Goal: Transaction & Acquisition: Download file/media

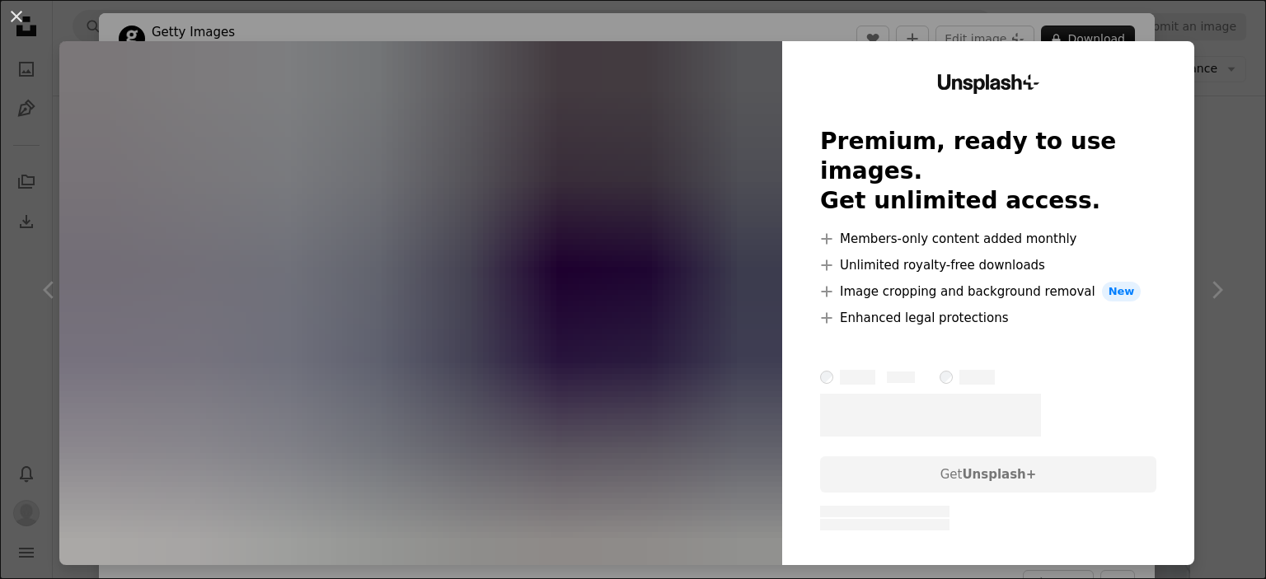
scroll to position [907, 0]
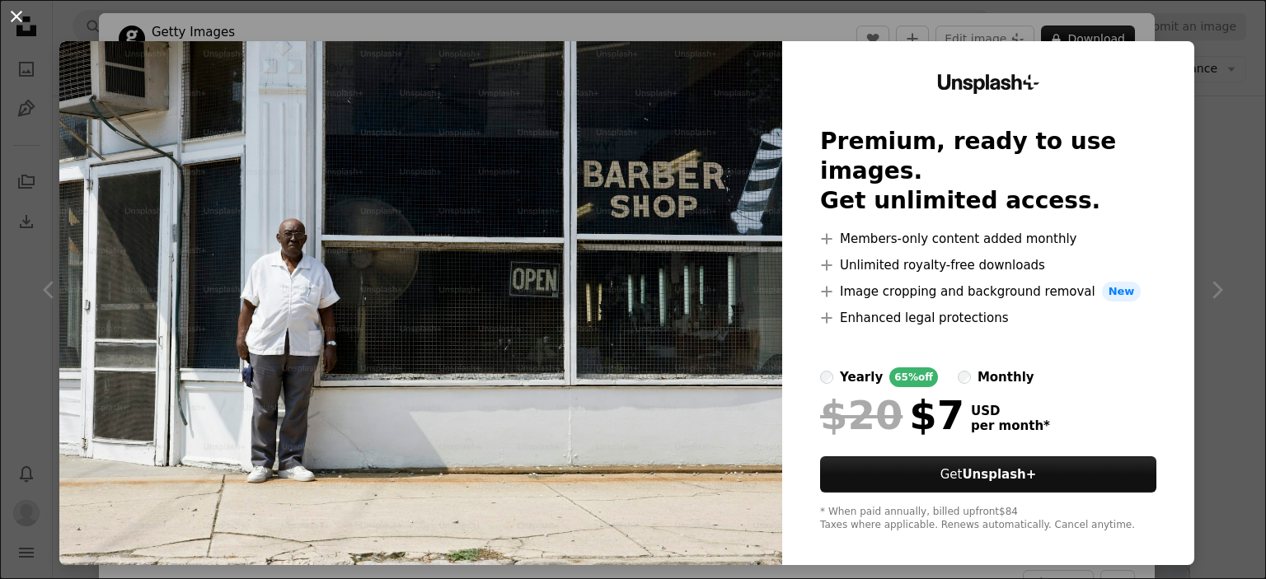
click at [13, 19] on button "An X shape" at bounding box center [17, 17] width 20 height 20
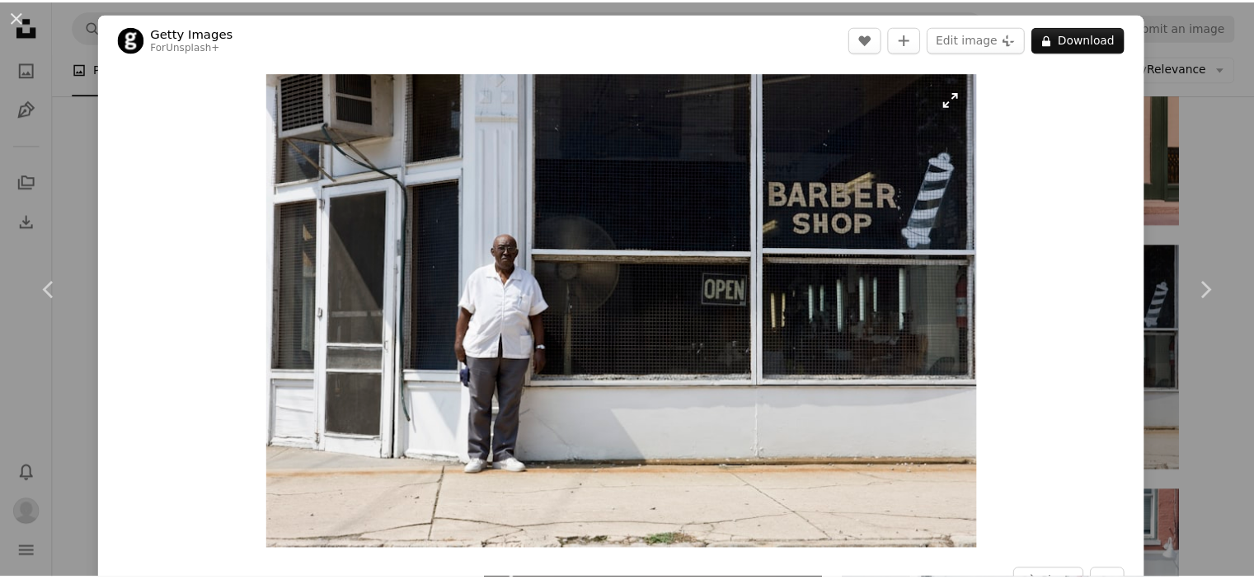
scroll to position [165, 0]
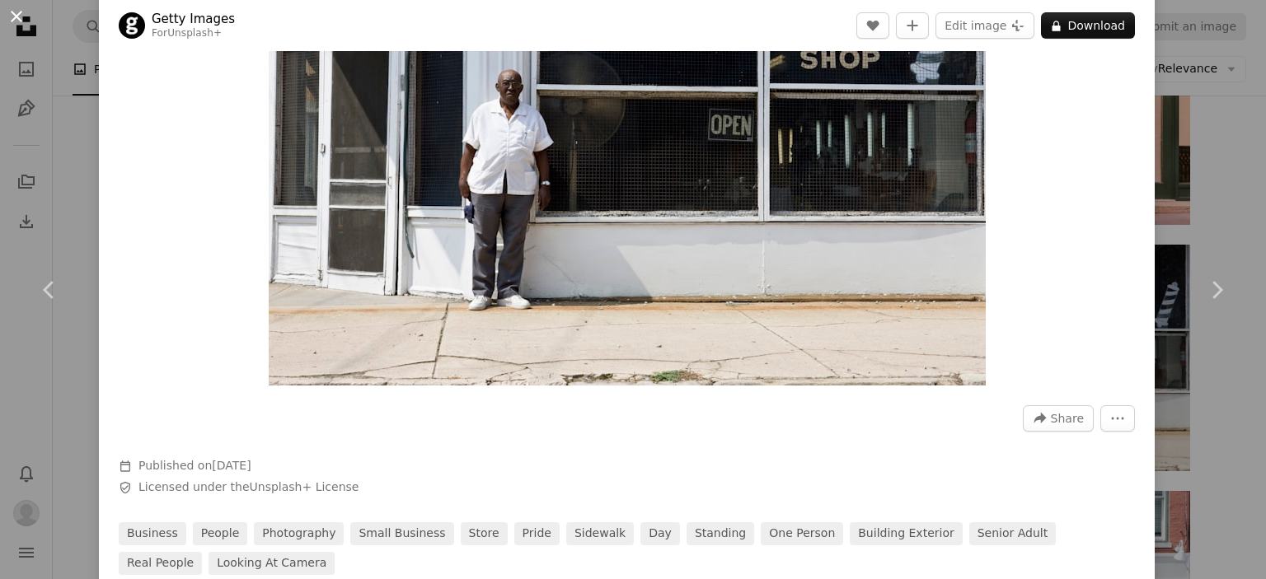
click at [16, 22] on button "An X shape" at bounding box center [17, 17] width 20 height 20
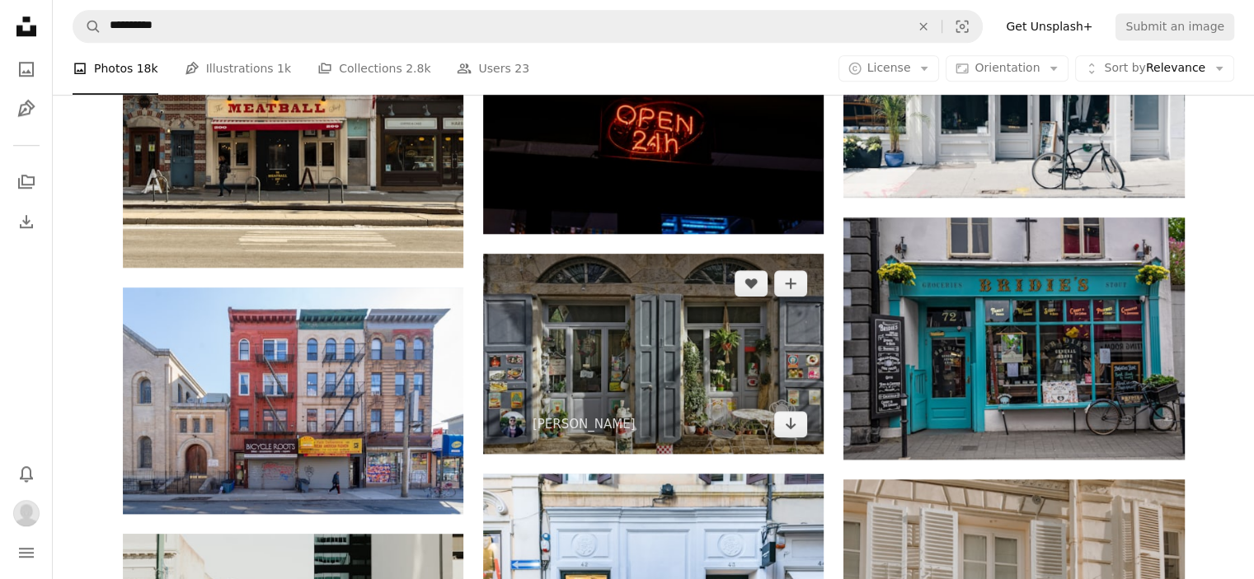
scroll to position [1484, 0]
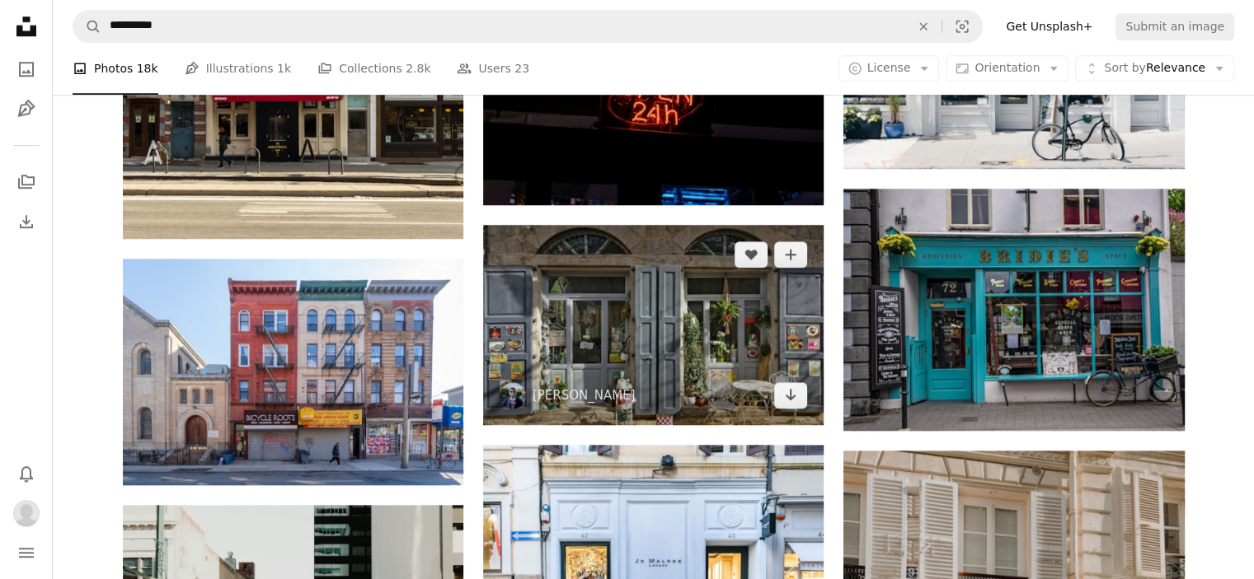
click at [636, 316] on img at bounding box center [653, 324] width 340 height 199
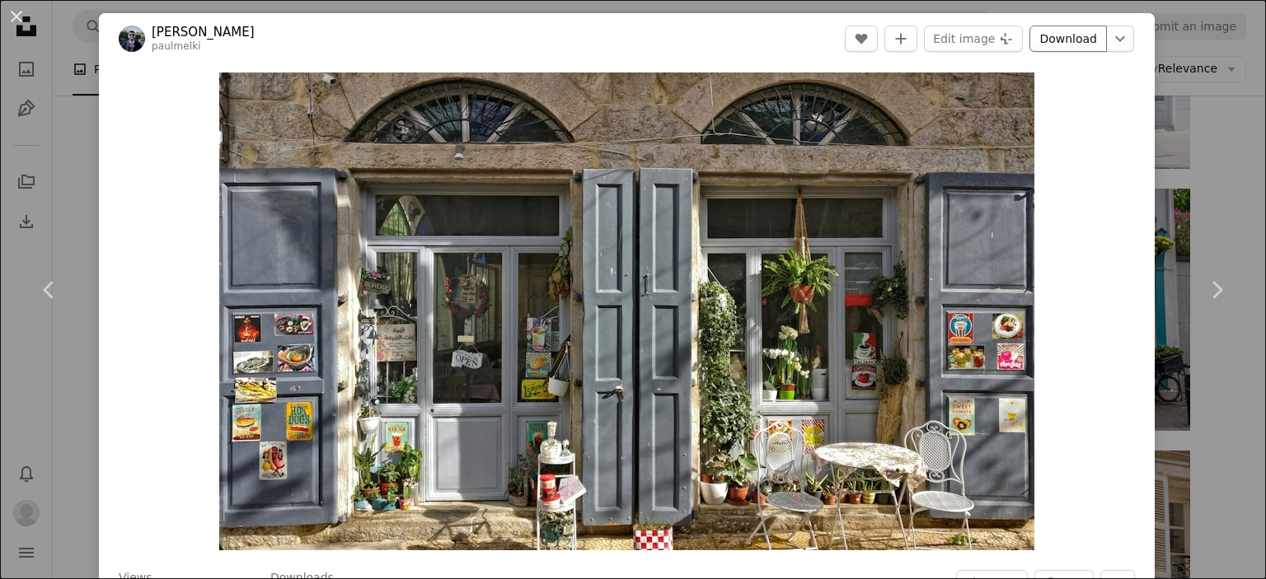
click at [1052, 38] on link "Download" at bounding box center [1067, 39] width 77 height 26
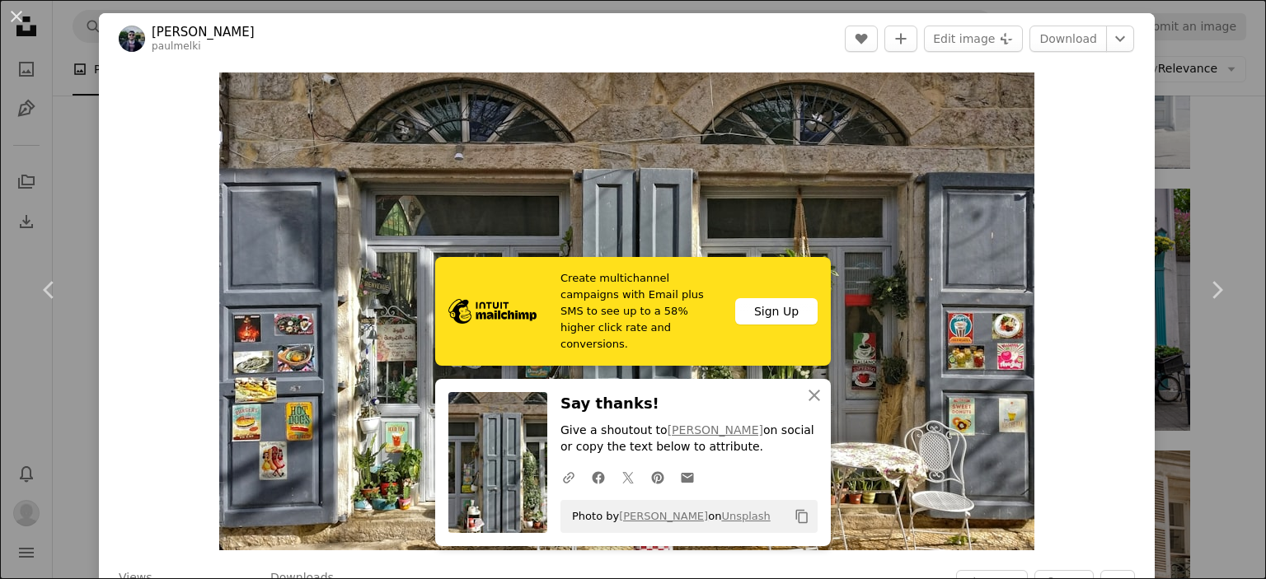
click at [795, 522] on icon "Copy content" at bounding box center [802, 516] width 15 height 15
click at [19, 18] on button "An X shape" at bounding box center [17, 17] width 20 height 20
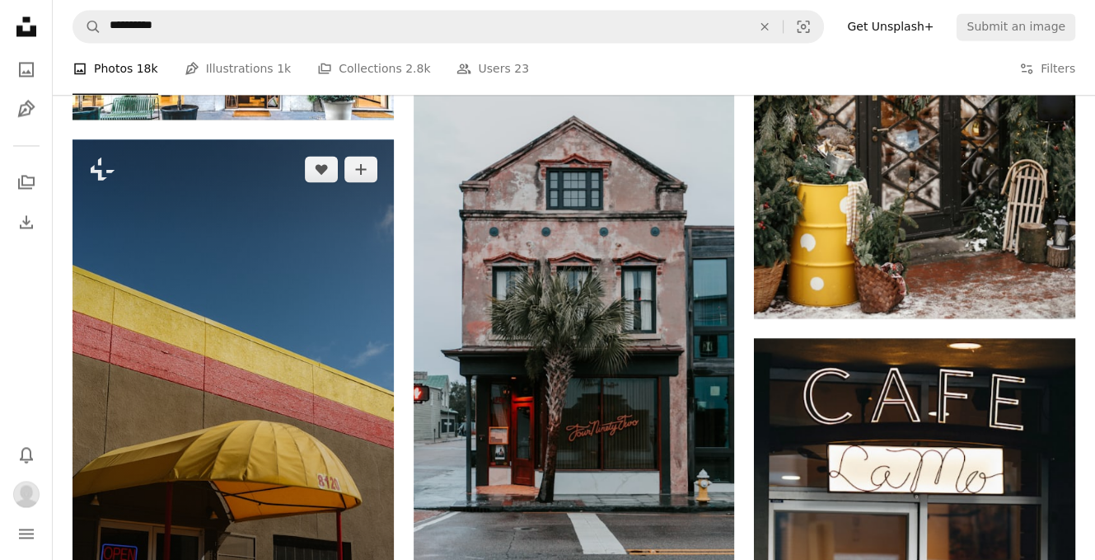
scroll to position [1978, 0]
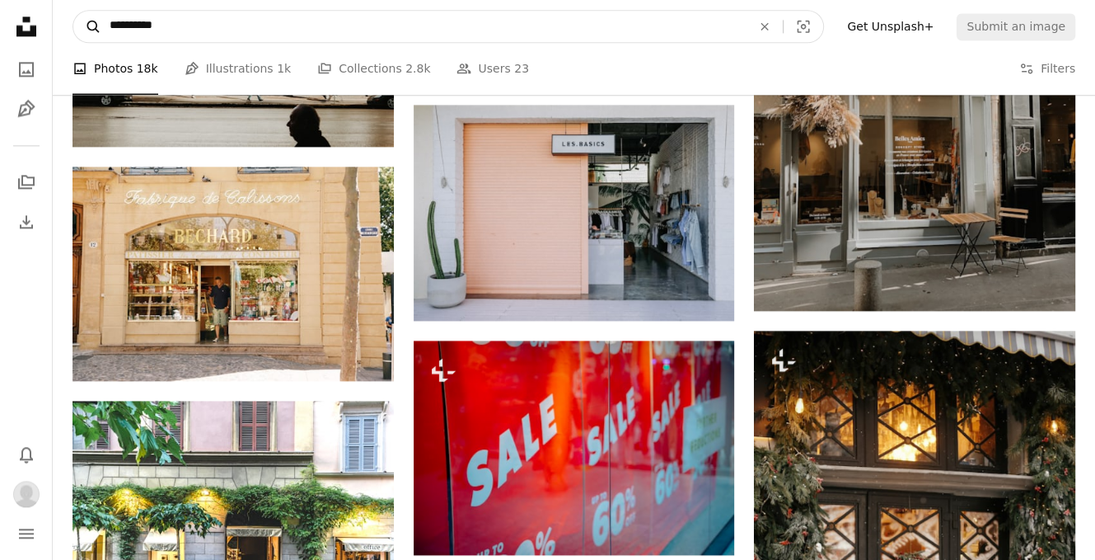
drag, startPoint x: 164, startPoint y: 24, endPoint x: 80, endPoint y: 40, distance: 85.7
click at [80, 40] on form "**********" at bounding box center [449, 26] width 752 height 33
type input "**********"
click at [73, 11] on button "A magnifying glass" at bounding box center [87, 26] width 28 height 31
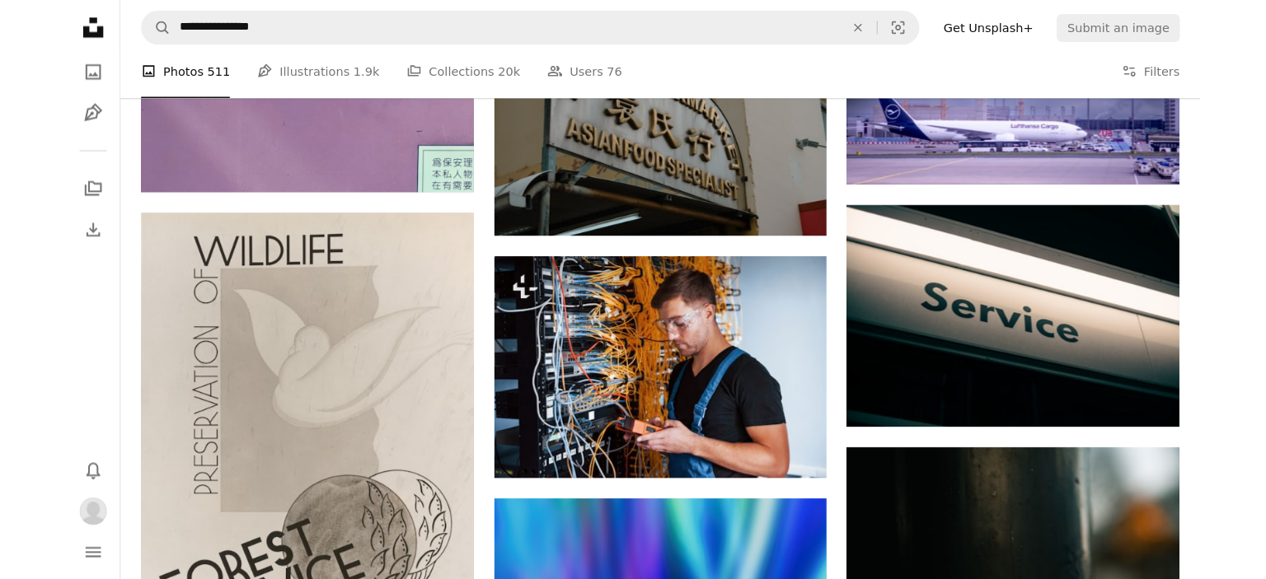
scroll to position [1236, 0]
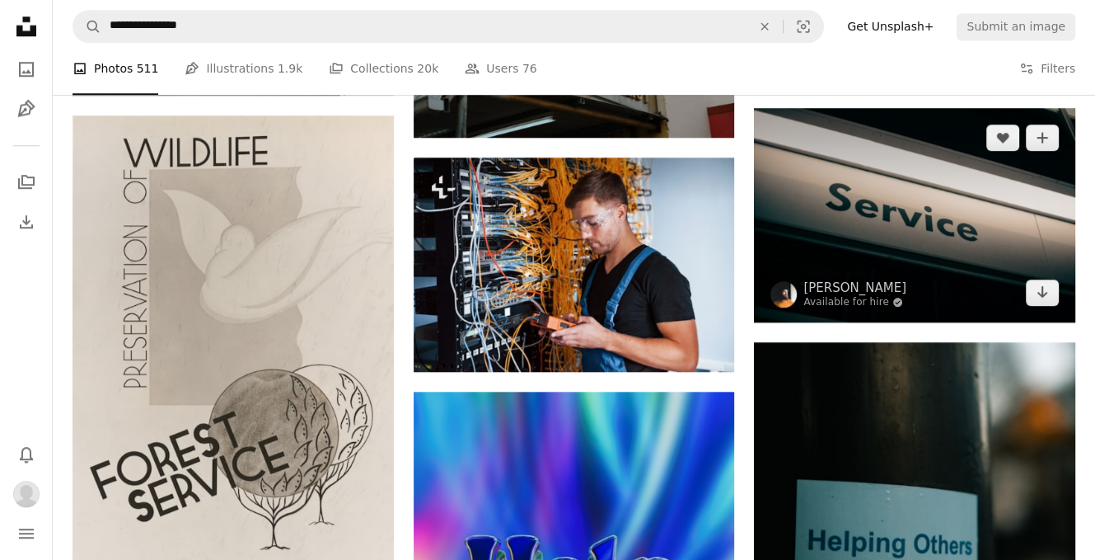
click at [907, 223] on img at bounding box center [914, 215] width 321 height 214
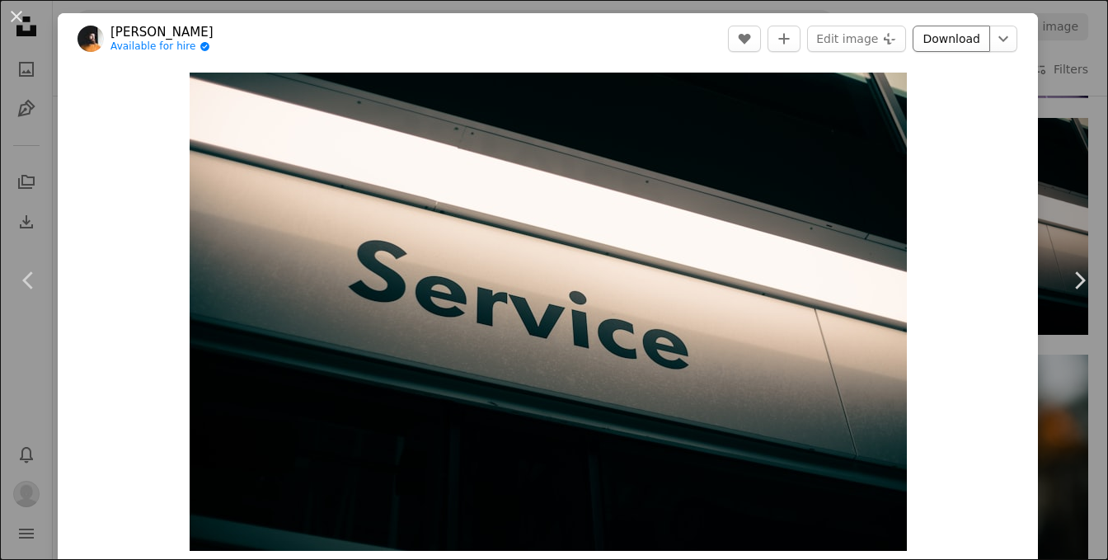
click at [949, 40] on link "Download" at bounding box center [950, 39] width 77 height 26
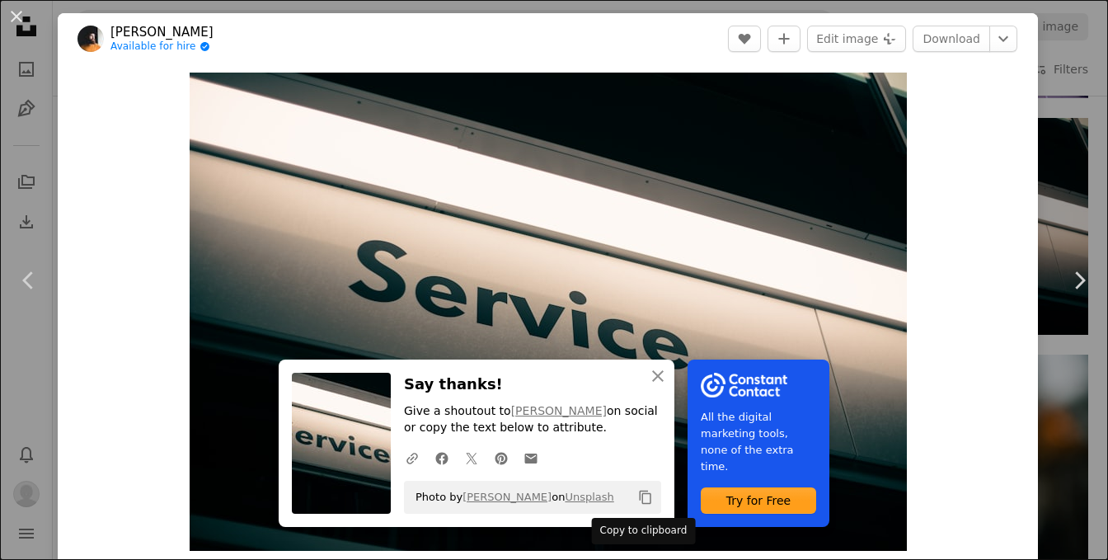
click at [640, 493] on icon "Copy to clipboard" at bounding box center [646, 497] width 12 height 14
